Goal: Entertainment & Leisure: Consume media (video, audio)

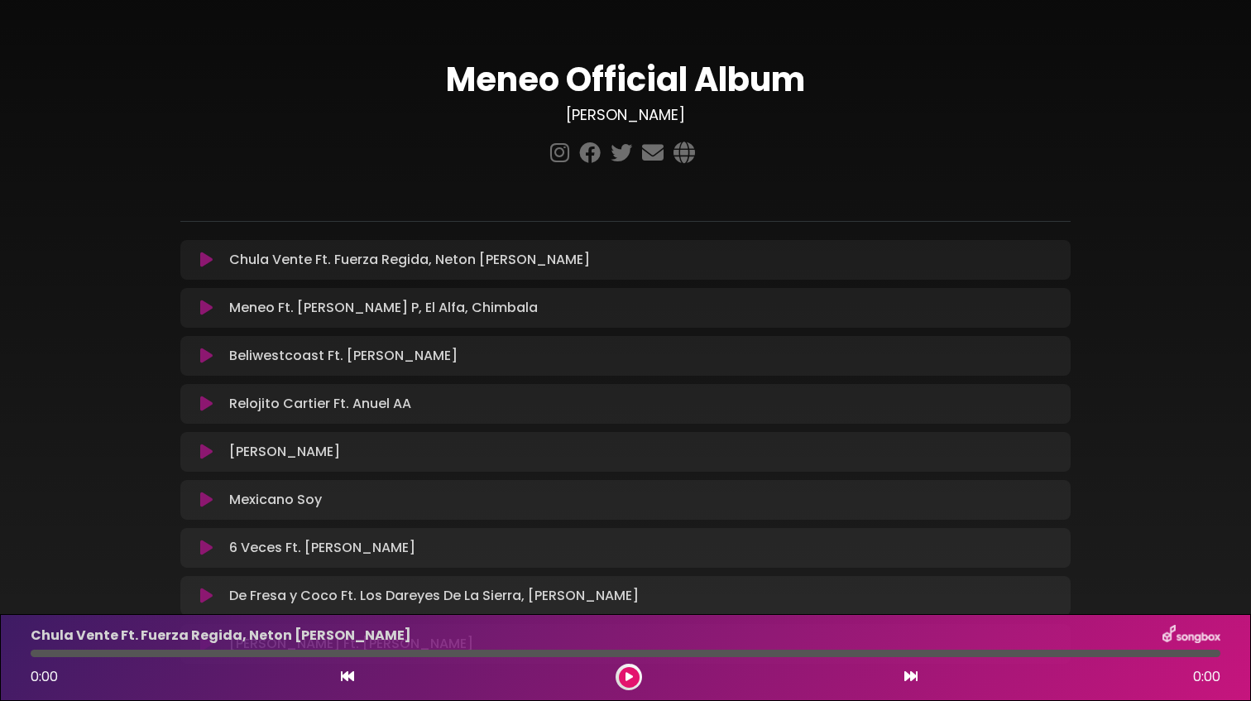
scroll to position [155, 0]
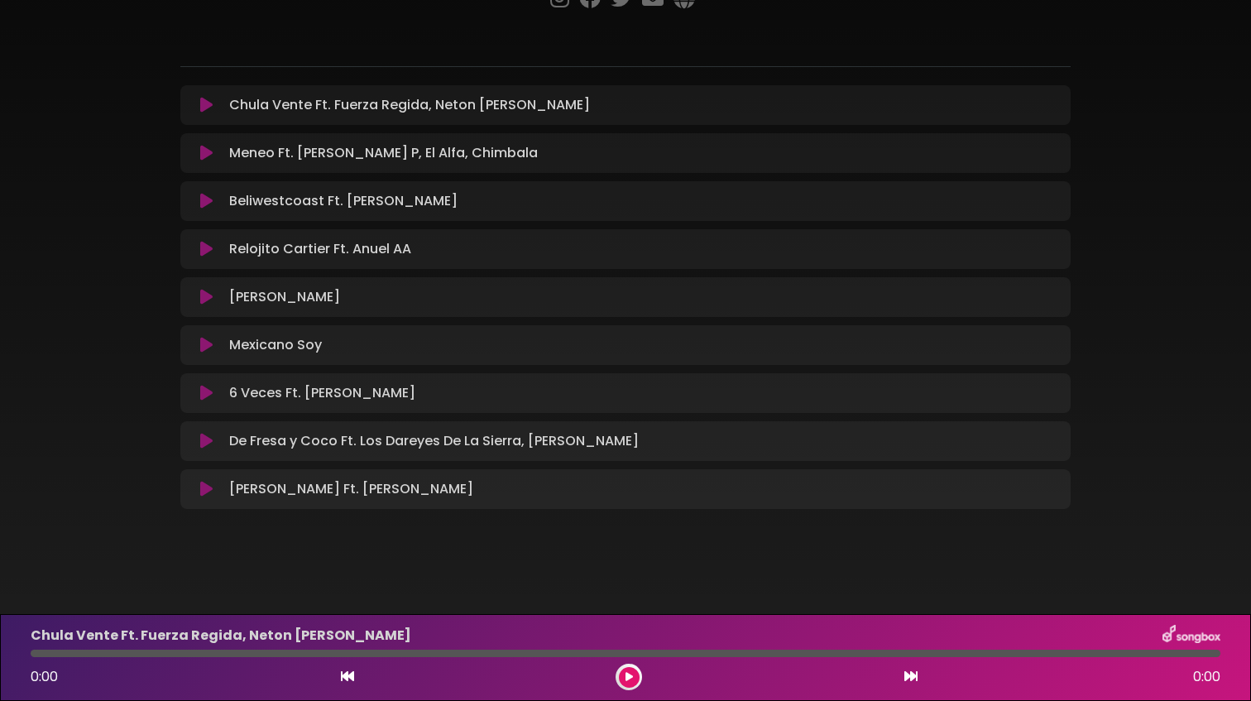
click at [207, 399] on icon at bounding box center [206, 393] width 12 height 17
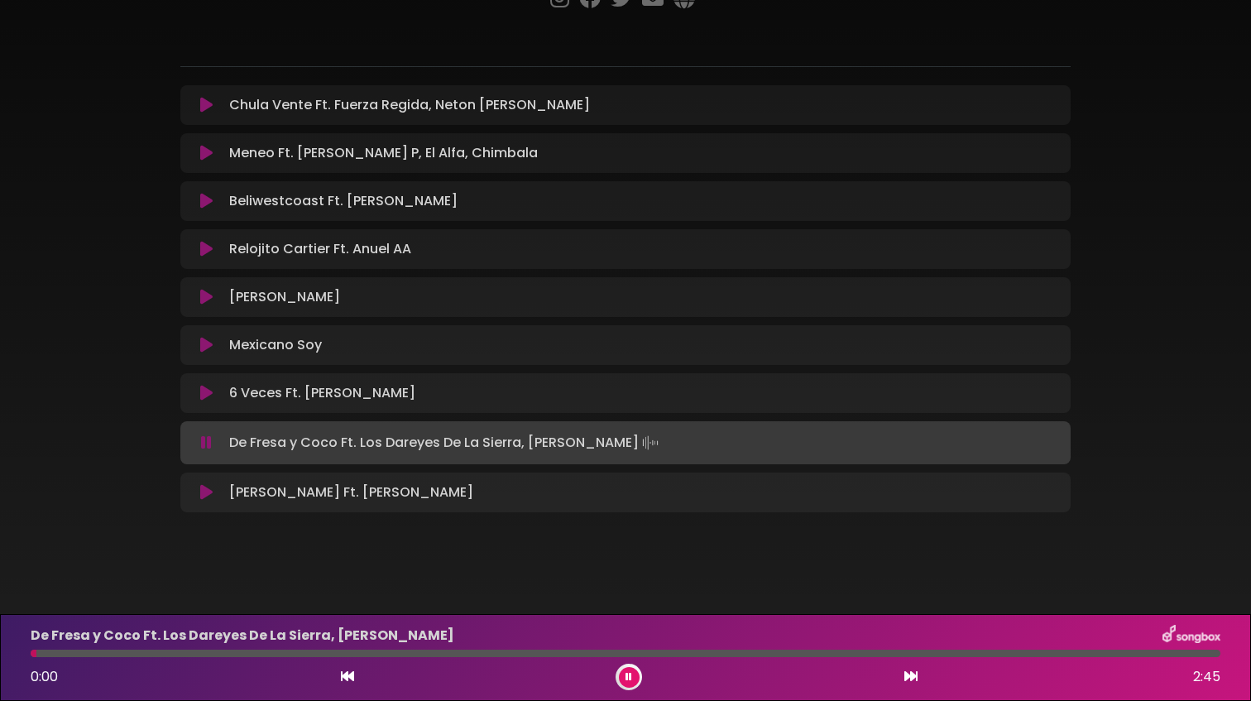
click at [209, 253] on icon at bounding box center [206, 249] width 12 height 17
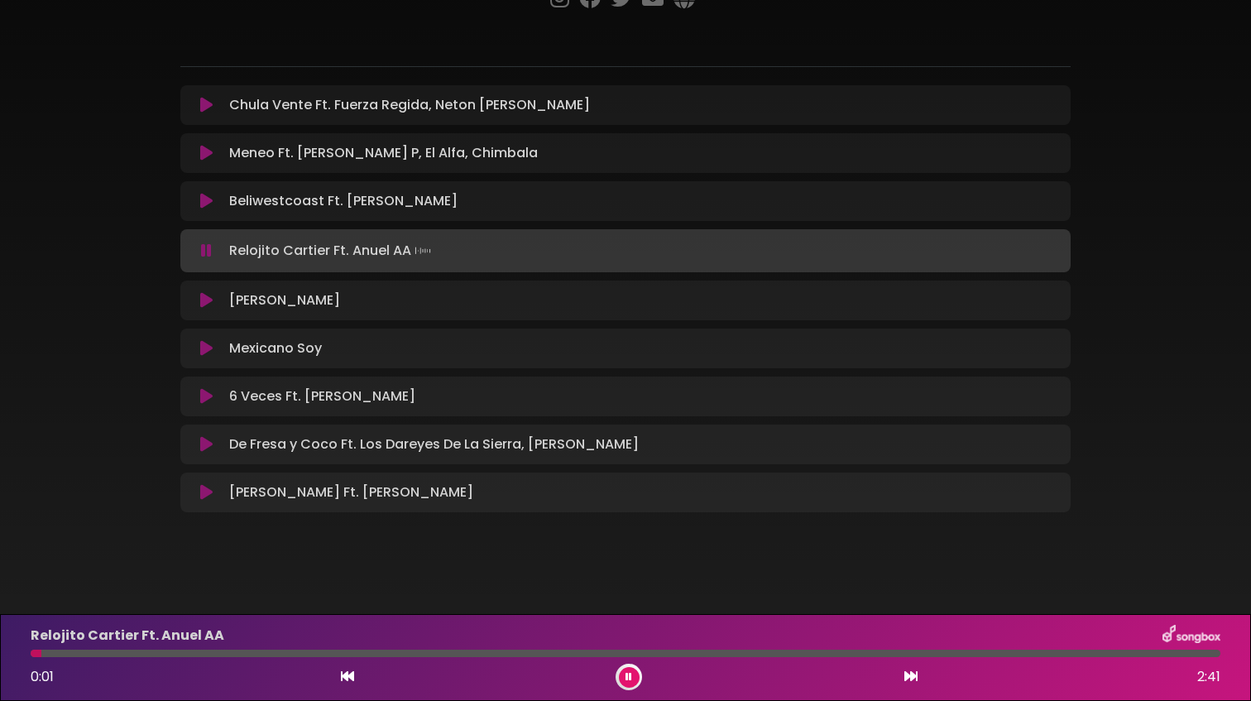
click at [209, 253] on icon at bounding box center [206, 250] width 11 height 17
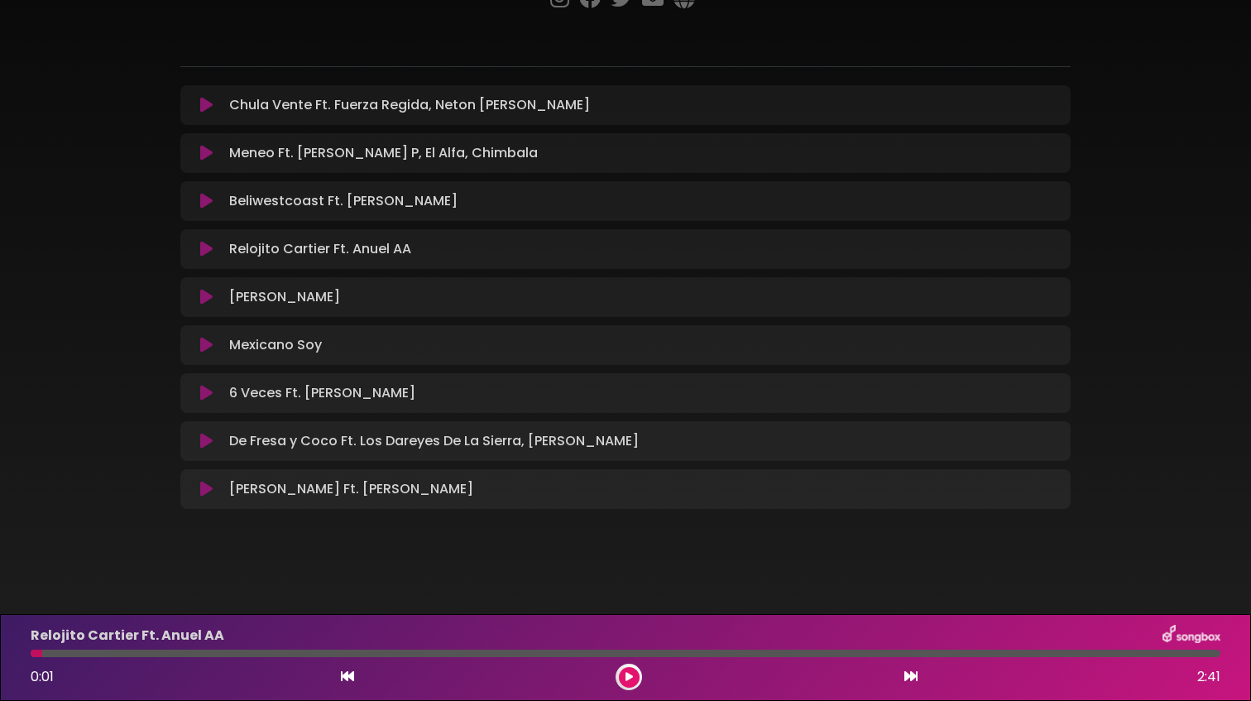
click at [209, 253] on icon at bounding box center [206, 249] width 12 height 17
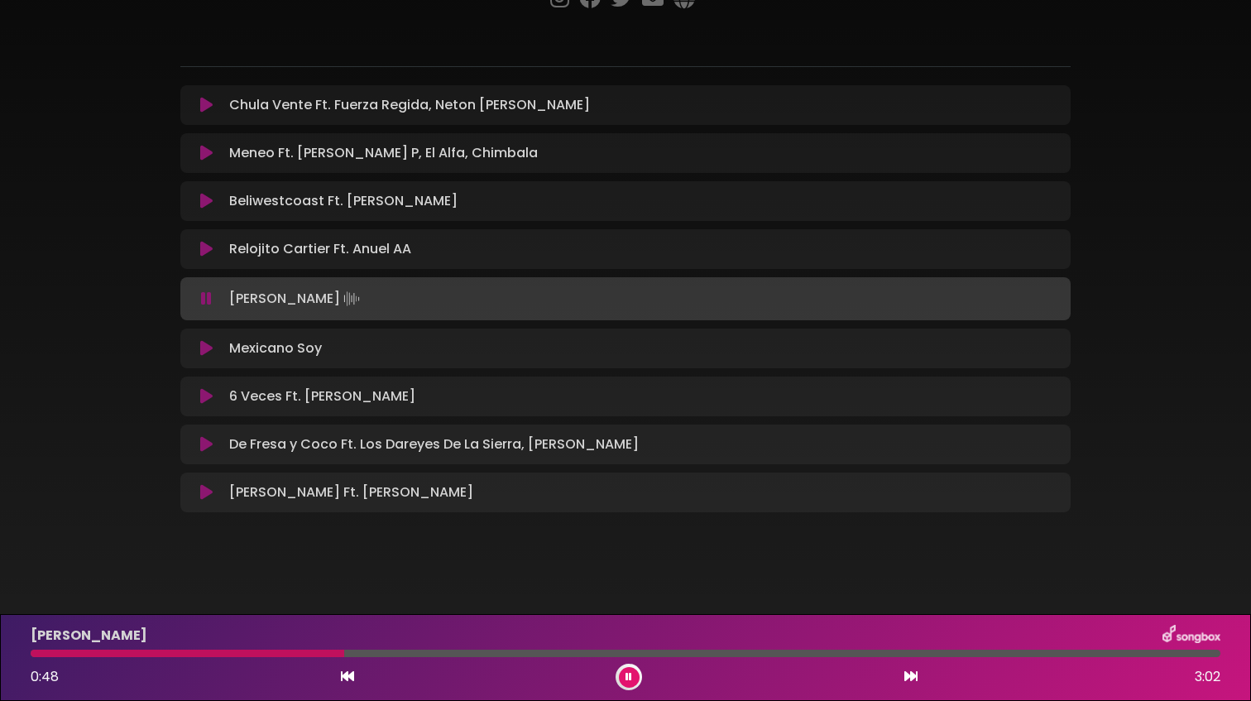
click at [205, 294] on icon at bounding box center [206, 298] width 11 height 17
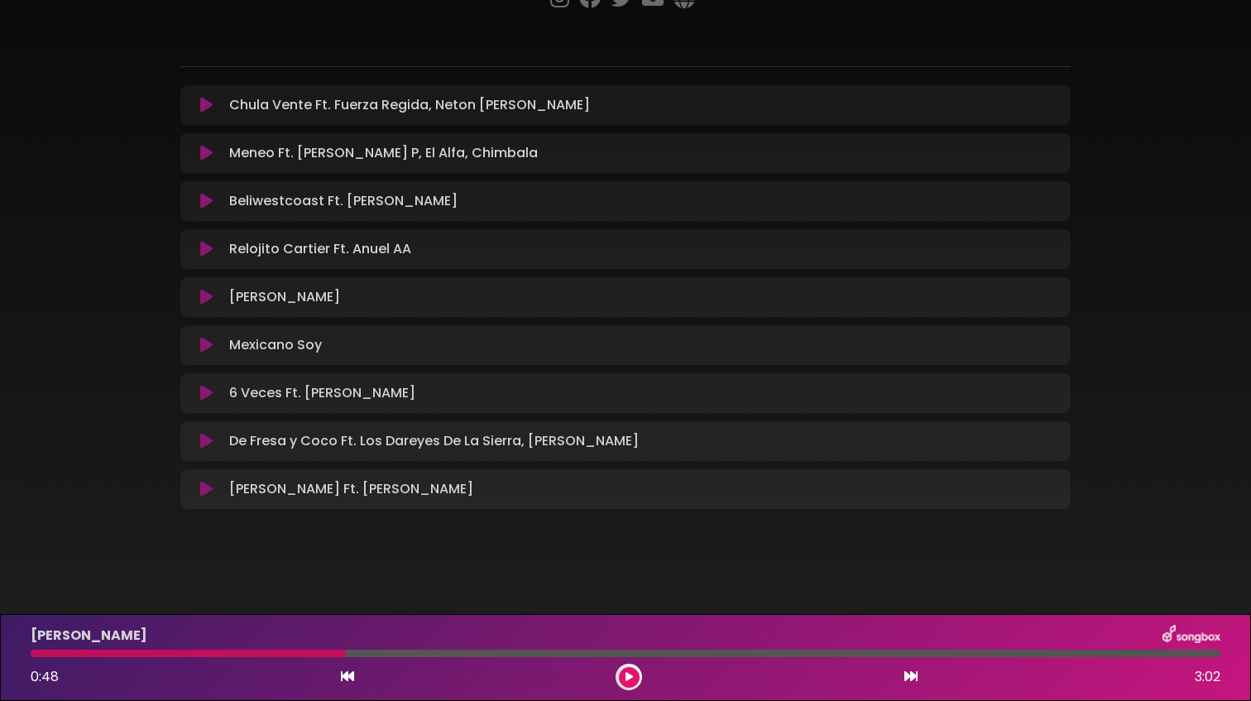
click at [205, 489] on icon at bounding box center [206, 489] width 12 height 17
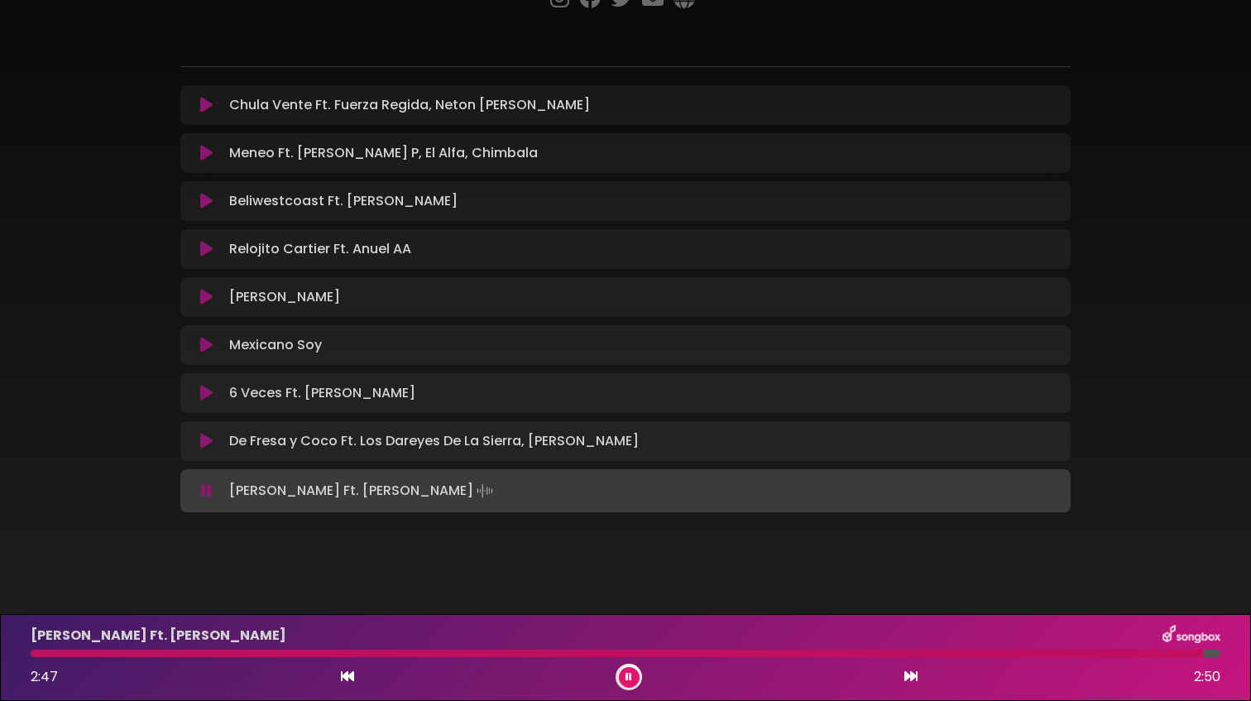
click at [204, 443] on icon at bounding box center [206, 441] width 12 height 17
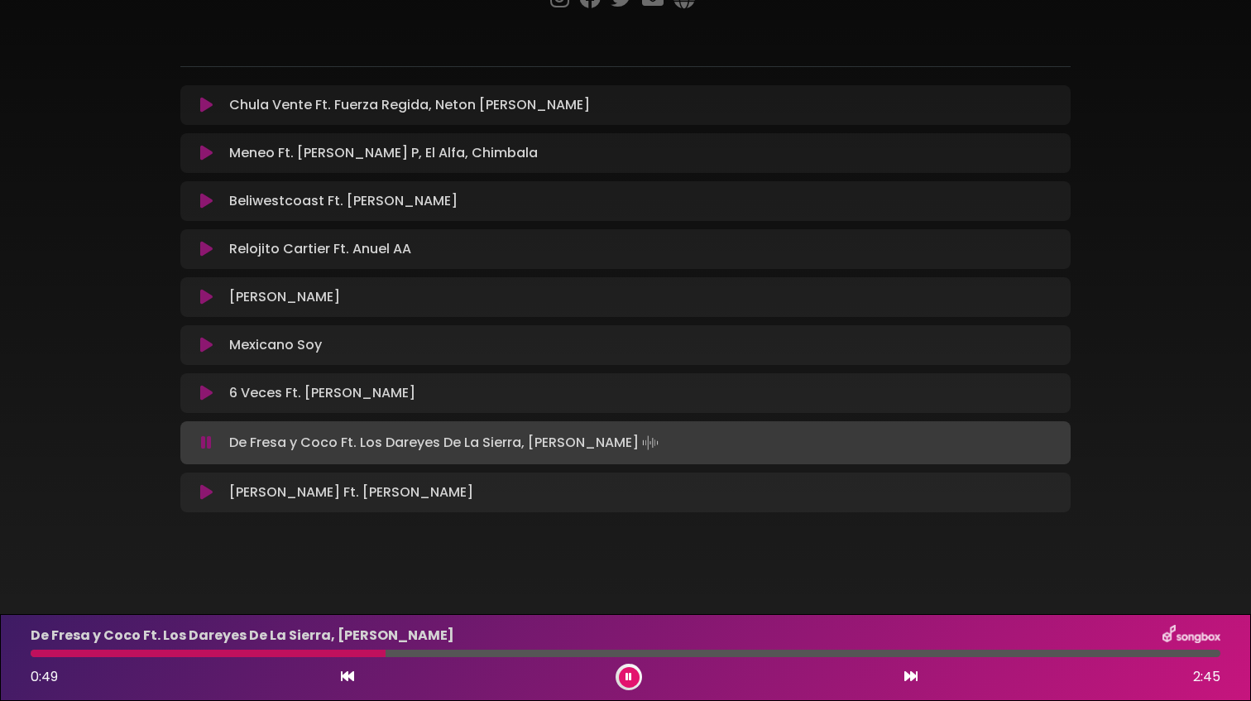
click at [205, 154] on icon at bounding box center [206, 153] width 12 height 17
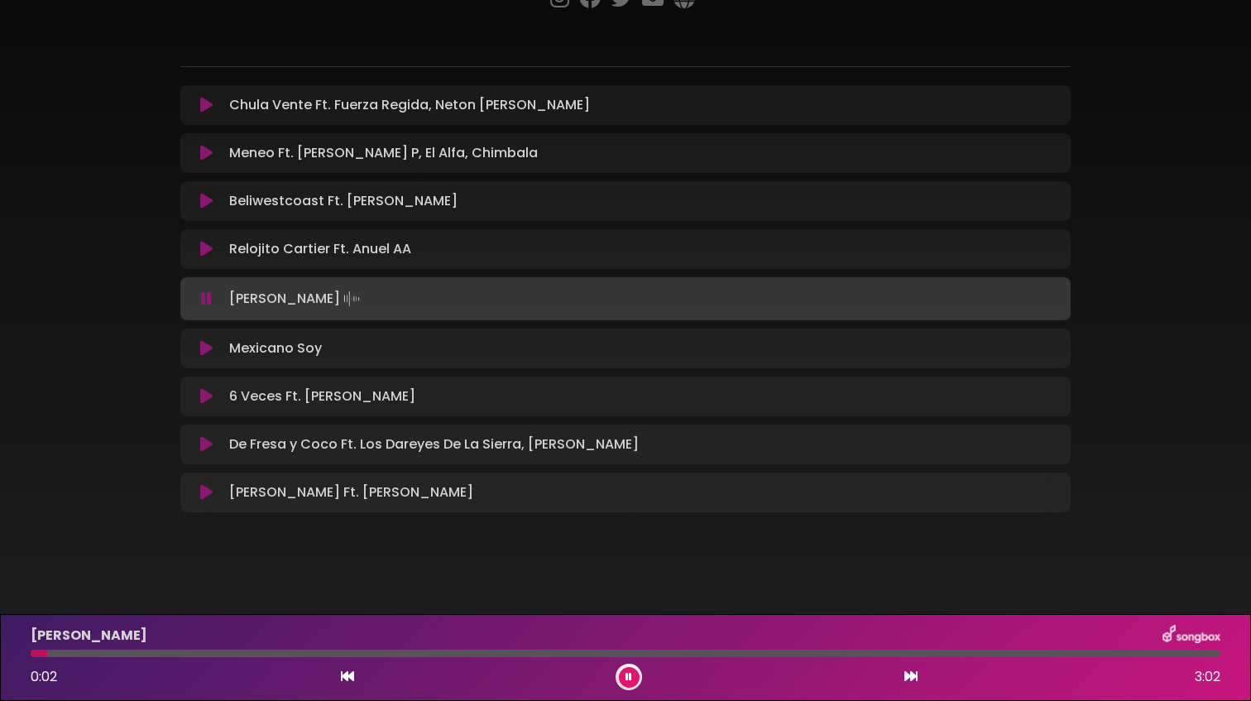
click at [203, 400] on icon at bounding box center [206, 396] width 12 height 17
